Goal: Use online tool/utility

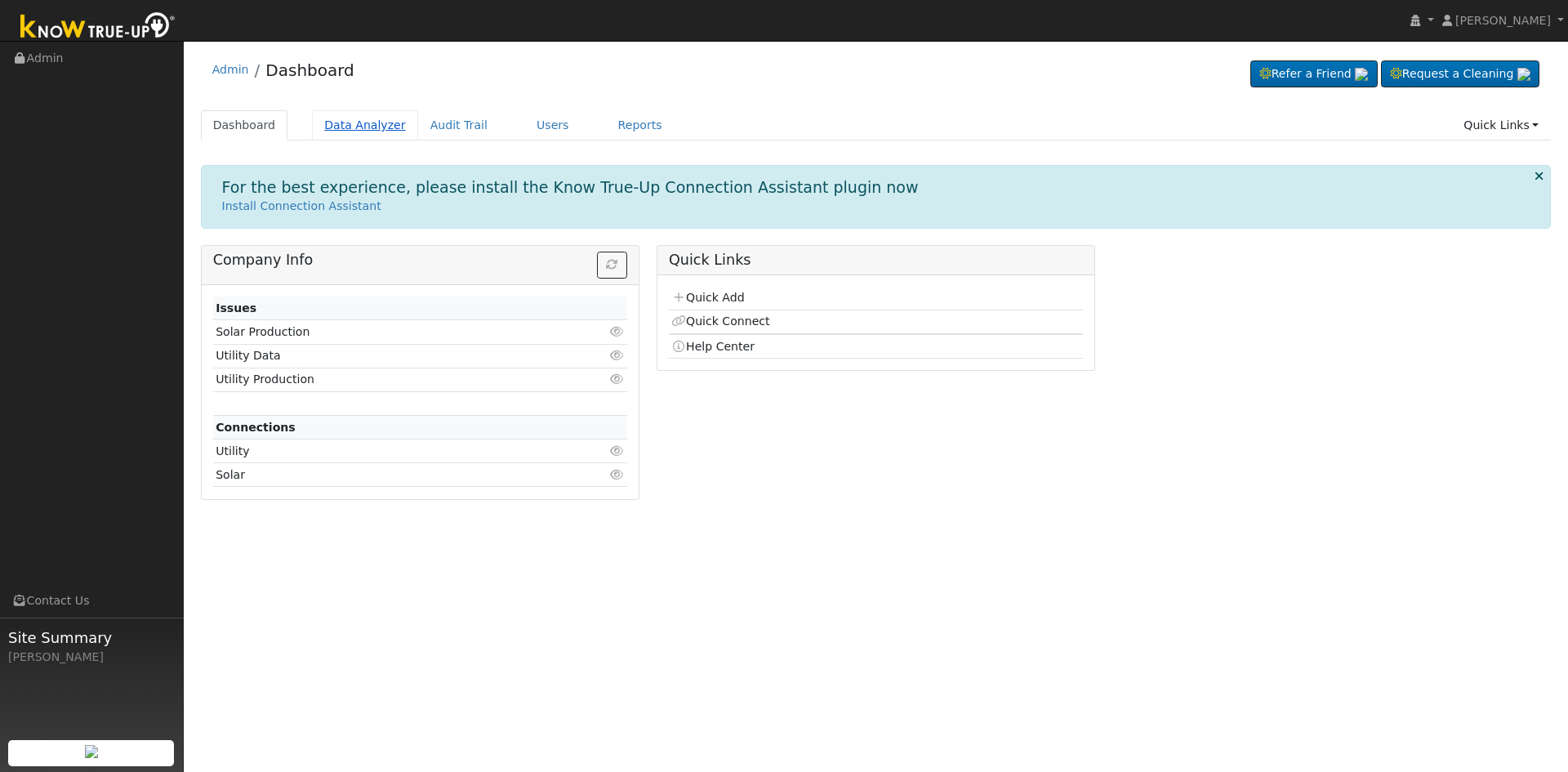
click at [335, 133] on link "Data Analyzer" at bounding box center [365, 124] width 106 height 30
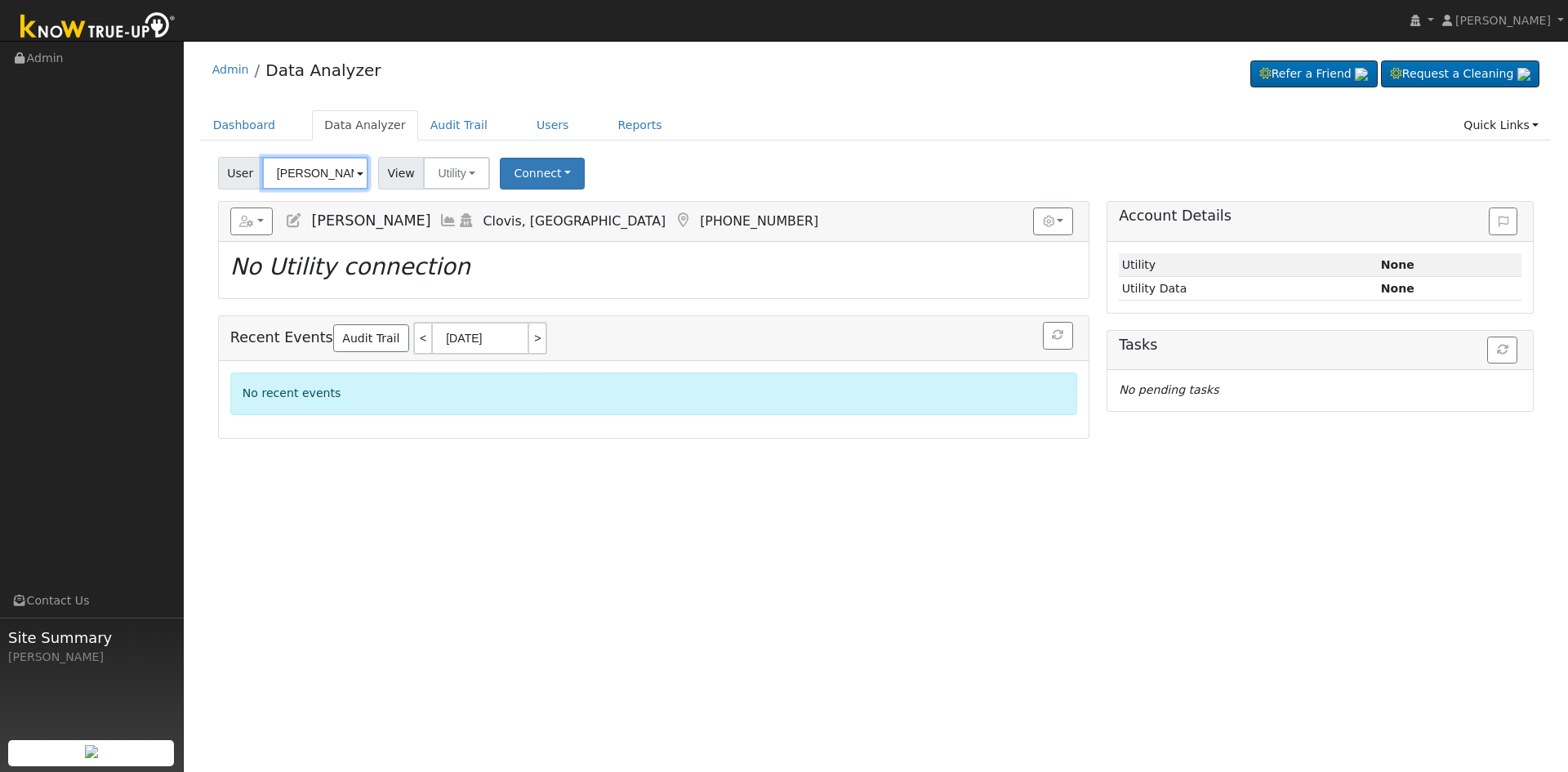
click at [298, 184] on input "[PERSON_NAME]" at bounding box center [315, 173] width 106 height 33
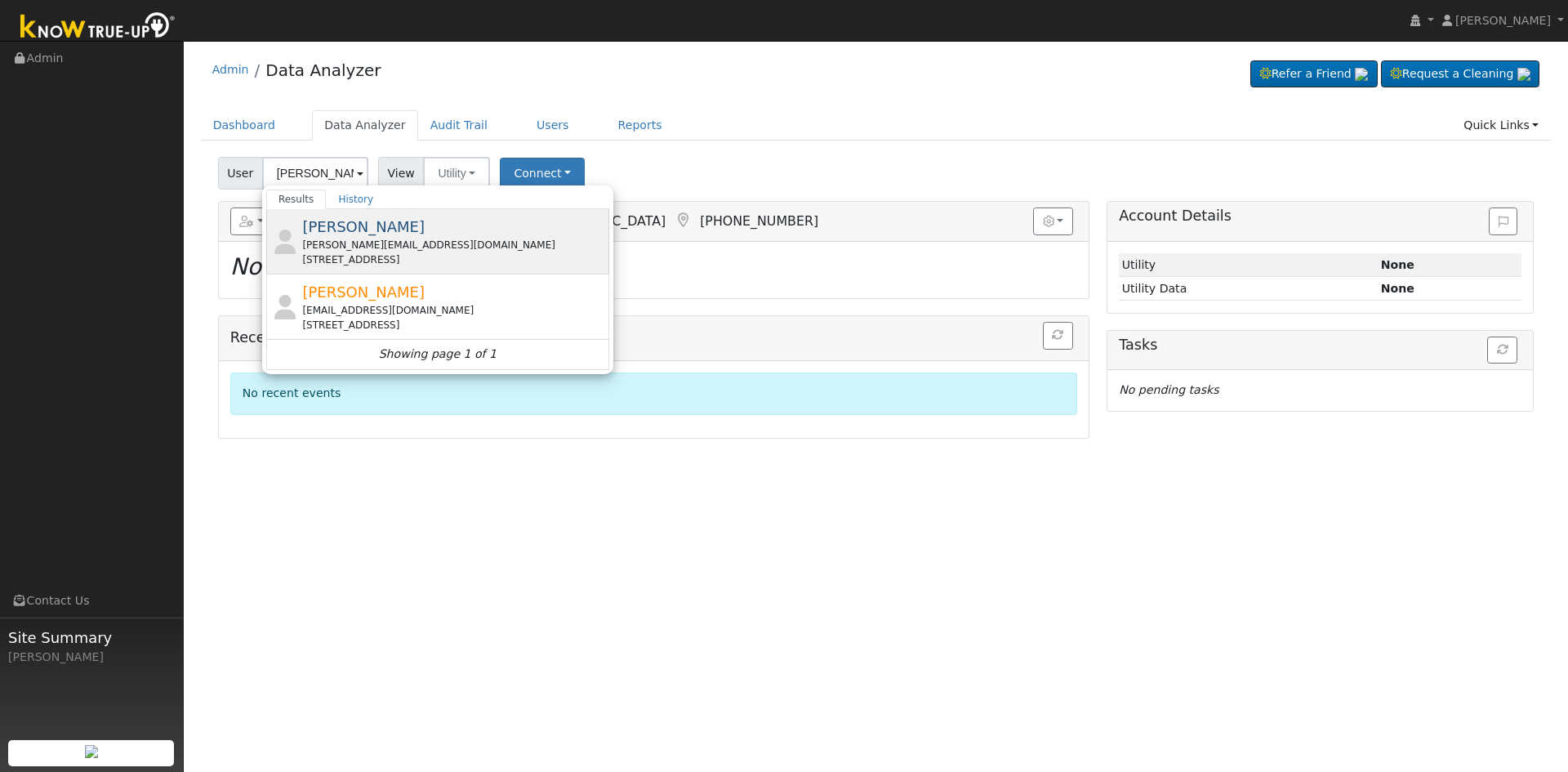
click at [448, 254] on div "[STREET_ADDRESS]" at bounding box center [453, 259] width 303 height 14
type input "[PERSON_NAME]"
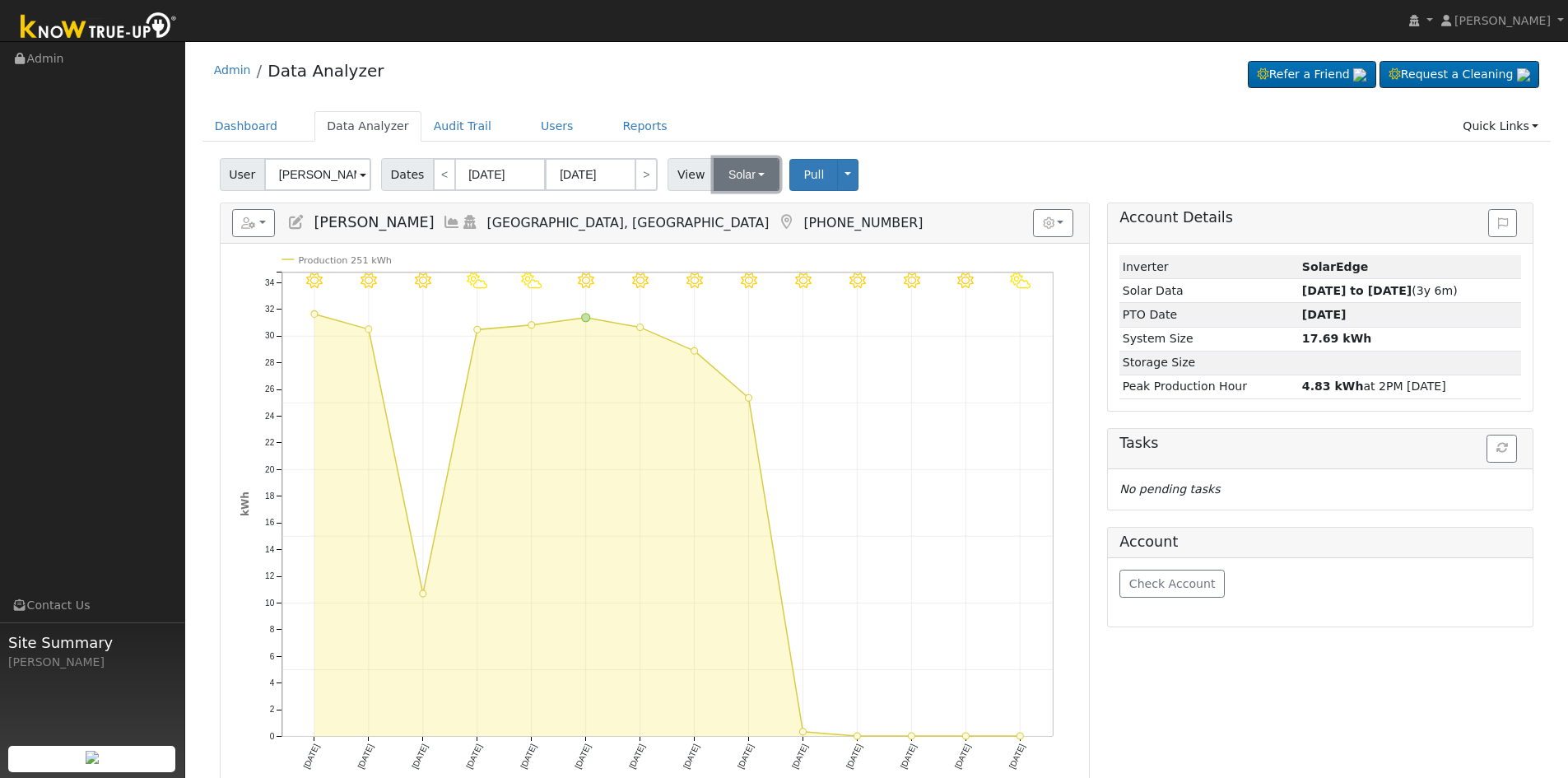
click at [726, 175] on button "Solar" at bounding box center [747, 175] width 66 height 33
click at [759, 212] on link "Utility" at bounding box center [768, 211] width 115 height 23
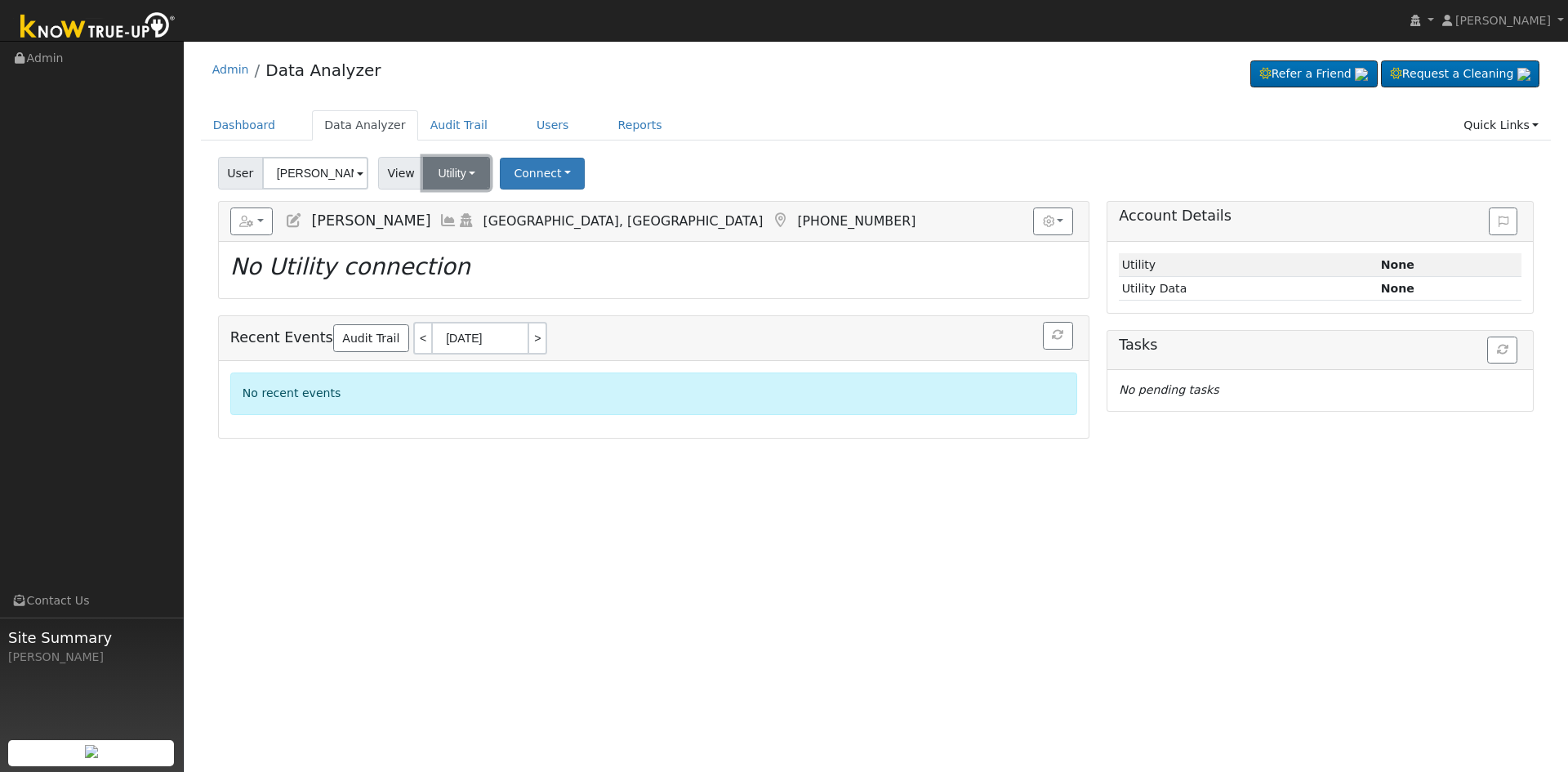
click at [472, 176] on button "Utility" at bounding box center [456, 173] width 66 height 33
